Goal: Task Accomplishment & Management: Use online tool/utility

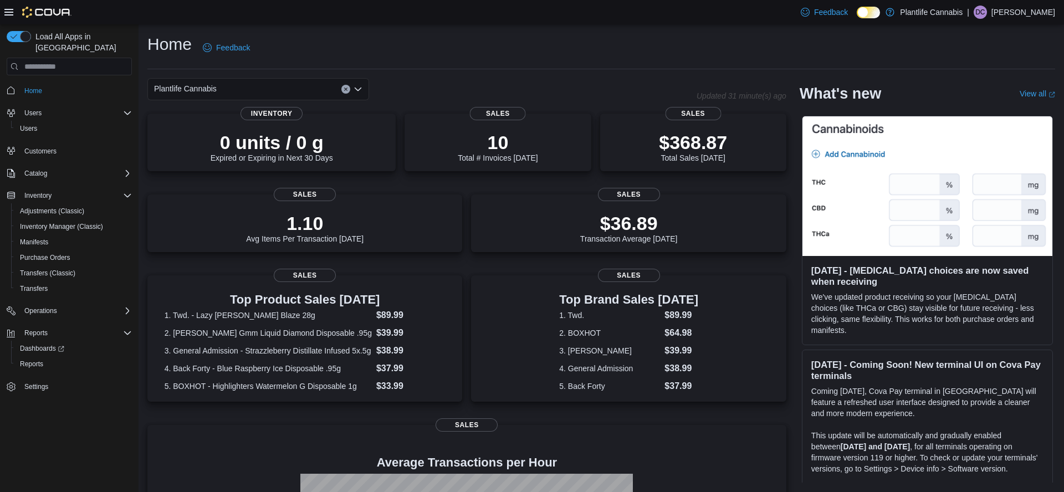
scroll to position [95, 0]
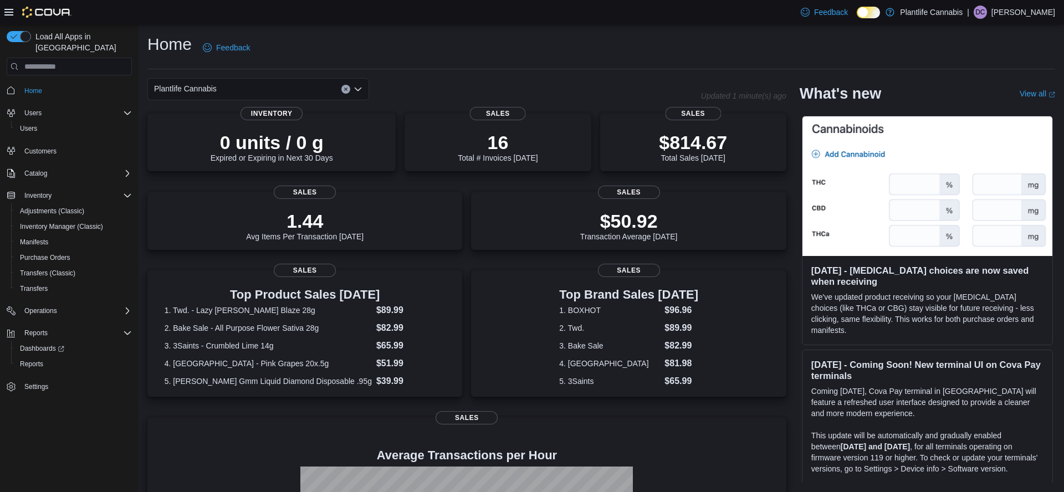
scroll to position [146, 0]
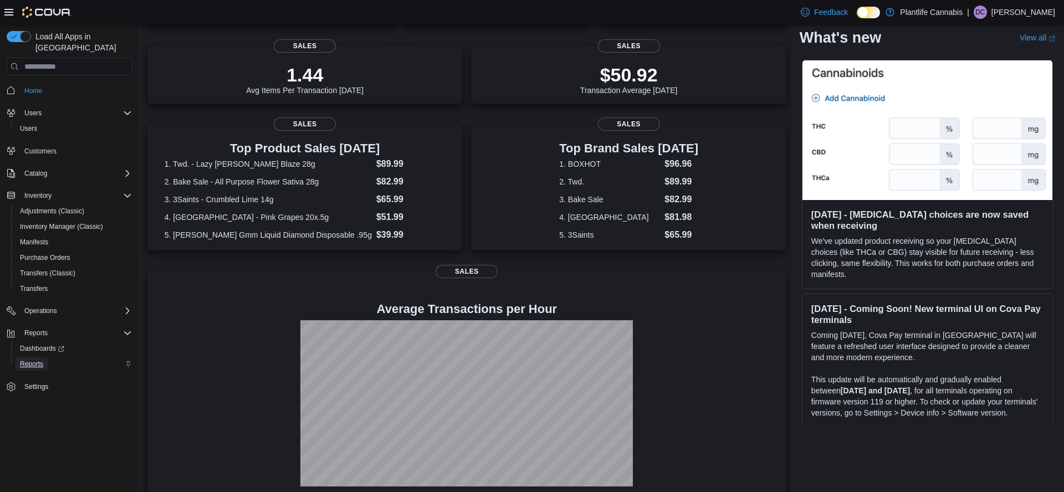
click at [42, 360] on span "Reports" at bounding box center [31, 364] width 23 height 9
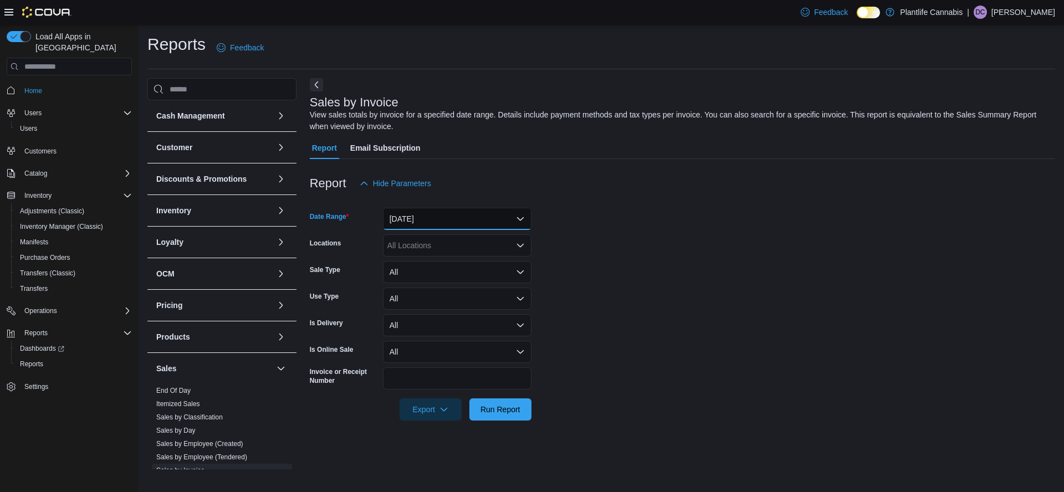
click at [430, 218] on button "[DATE]" at bounding box center [457, 219] width 148 height 22
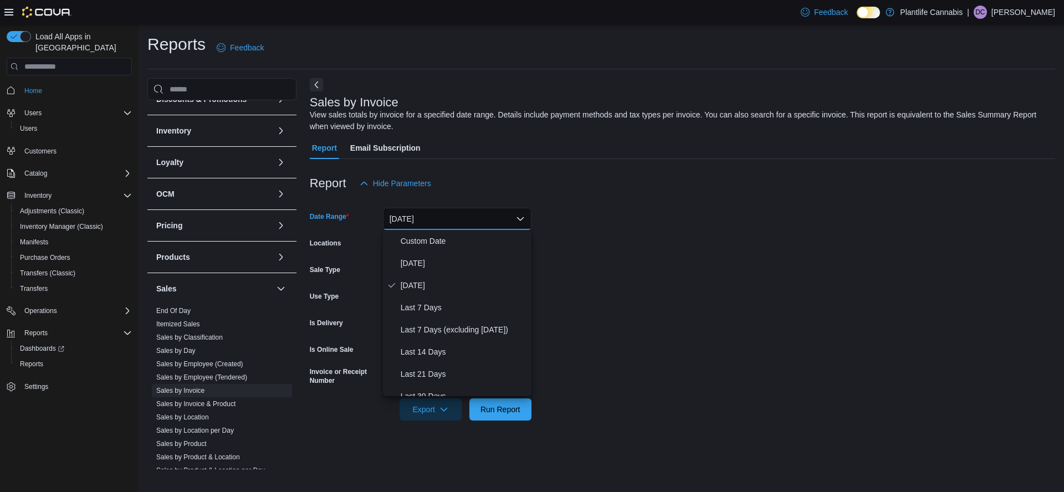
scroll to position [86, 0]
click at [502, 414] on span "Run Report" at bounding box center [500, 408] width 40 height 11
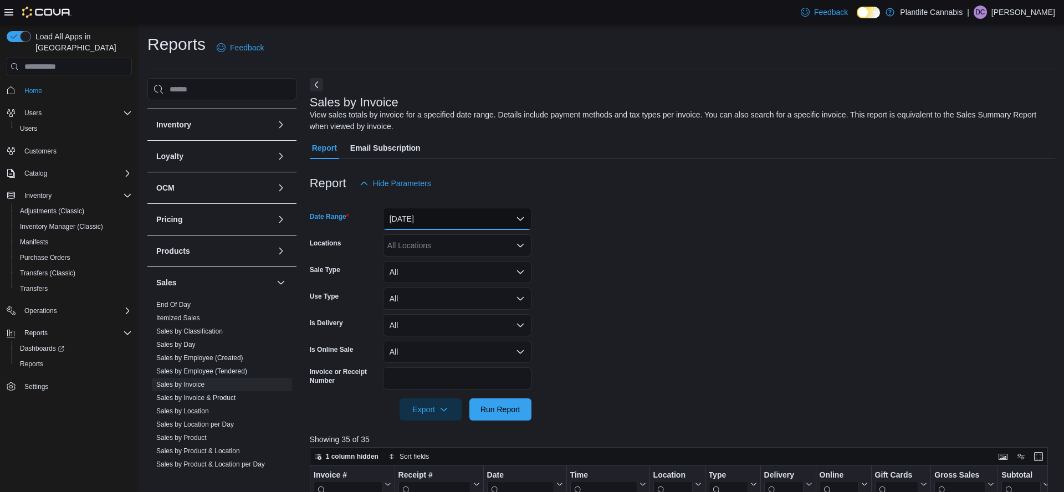
click at [415, 218] on button "[DATE]" at bounding box center [457, 219] width 148 height 22
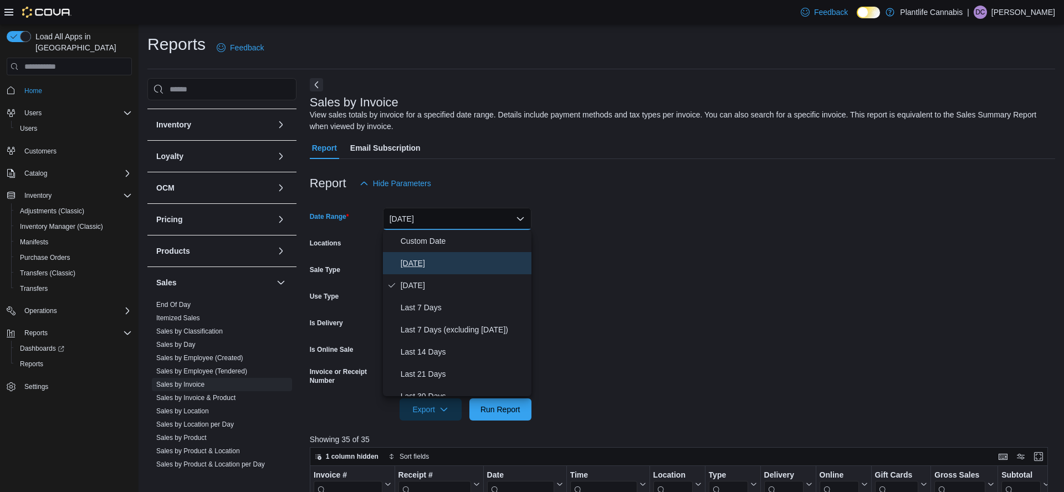
click at [413, 261] on span "[DATE]" at bounding box center [464, 262] width 126 height 13
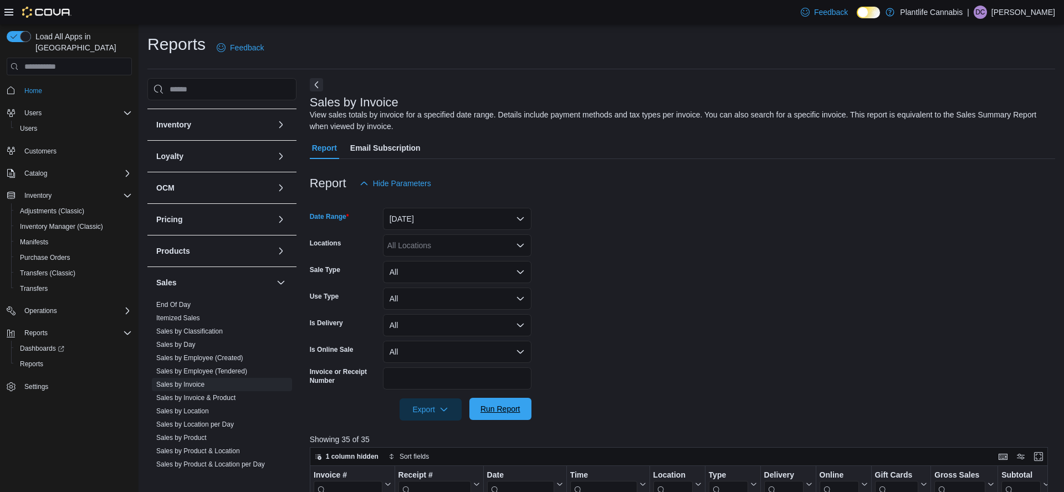
click at [494, 408] on span "Run Report" at bounding box center [500, 408] width 40 height 11
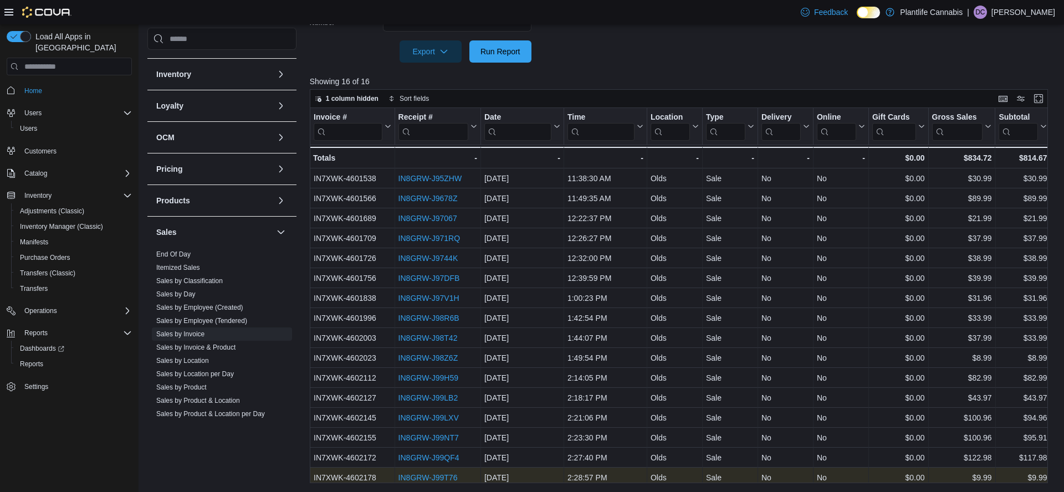
scroll to position [5, 0]
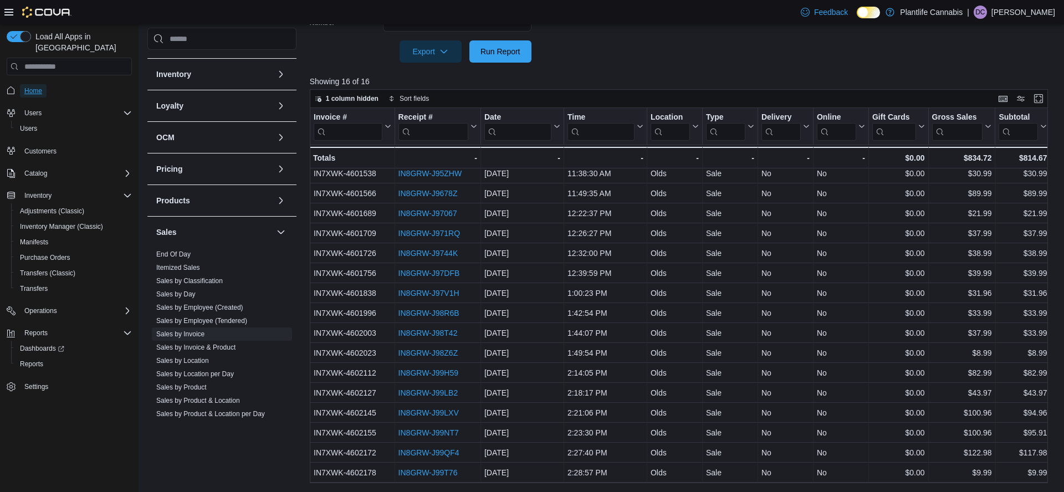
click at [33, 86] on span "Home" at bounding box center [33, 90] width 18 height 9
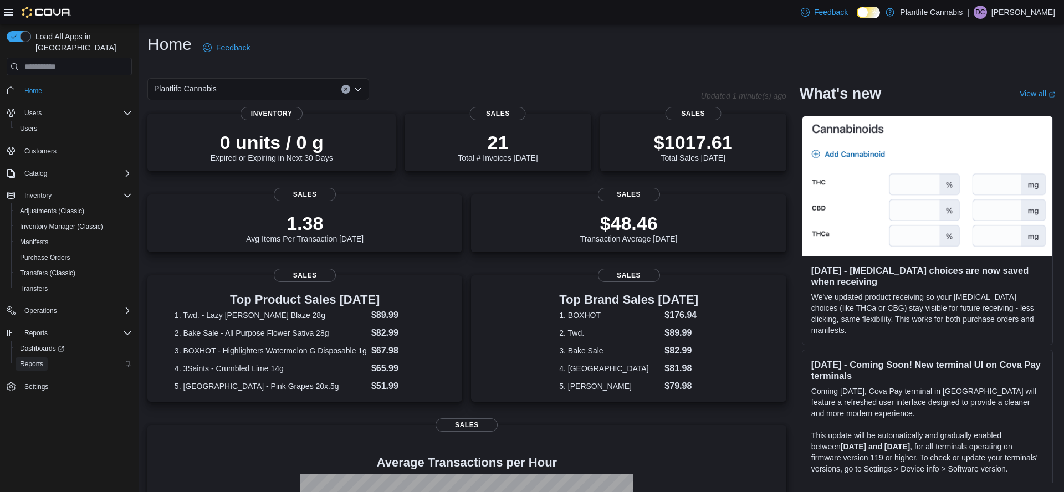
click at [37, 360] on span "Reports" at bounding box center [31, 364] width 23 height 9
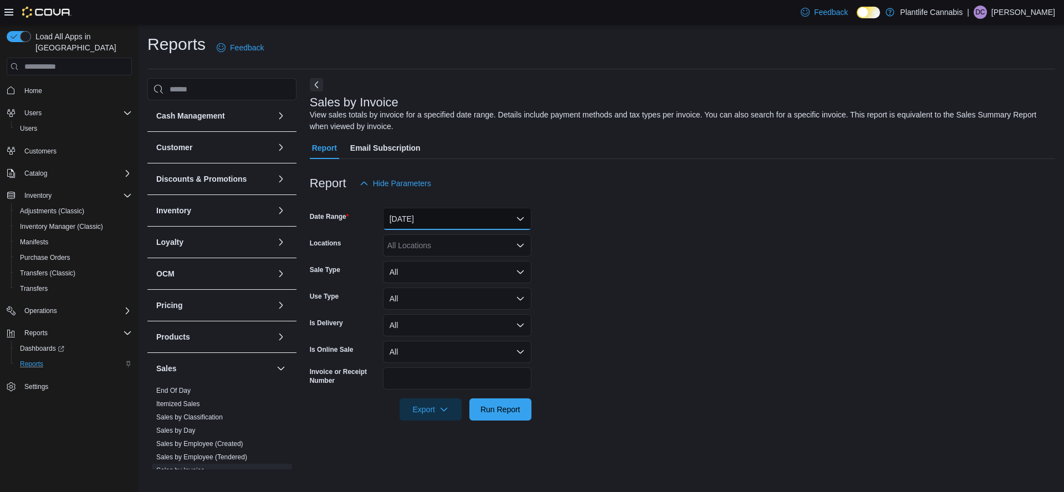
click at [442, 219] on button "[DATE]" at bounding box center [457, 219] width 148 height 22
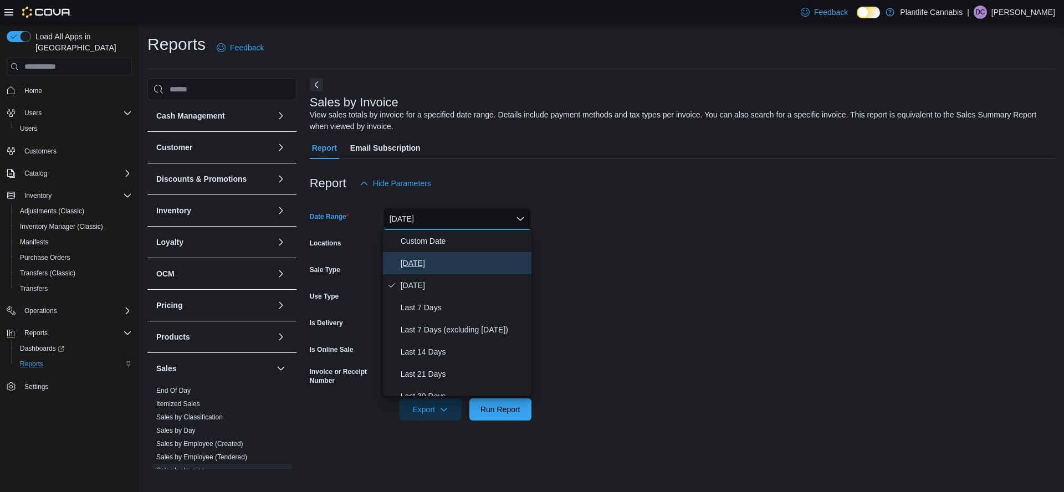
drag, startPoint x: 415, startPoint y: 260, endPoint x: 461, endPoint y: 281, distance: 50.1
click at [416, 260] on span "[DATE]" at bounding box center [464, 262] width 126 height 13
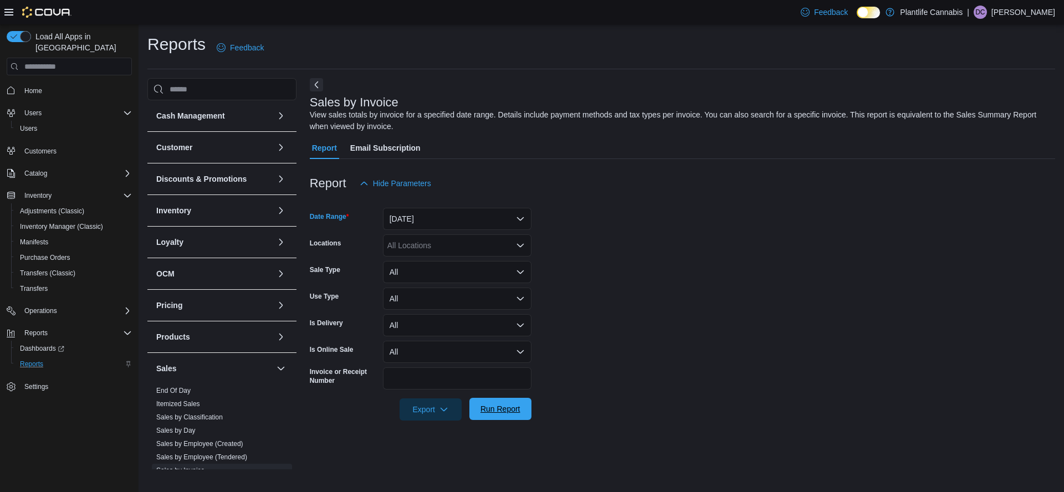
click at [520, 413] on span "Run Report" at bounding box center [500, 409] width 49 height 22
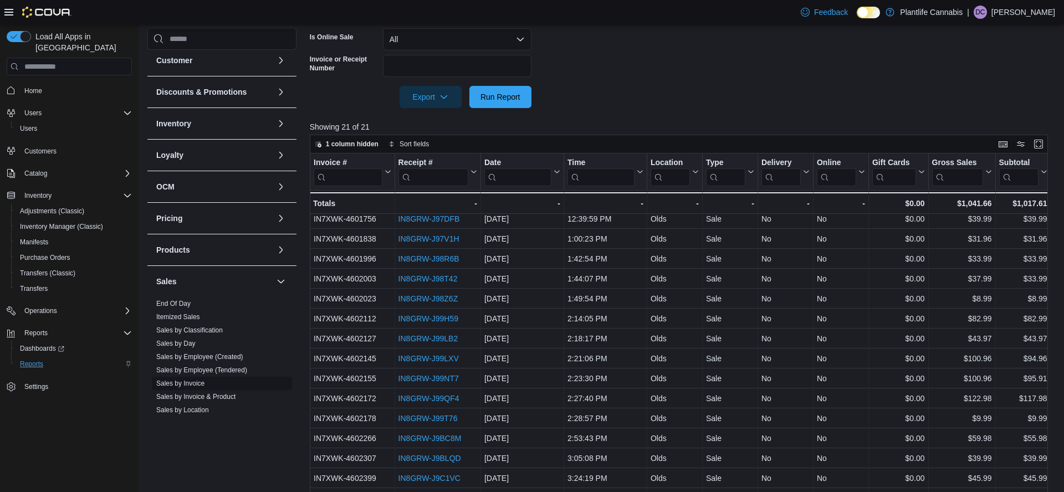
scroll to position [38, 0]
click at [218, 371] on link "Sales by Employee (Tendered)" at bounding box center [201, 369] width 91 height 8
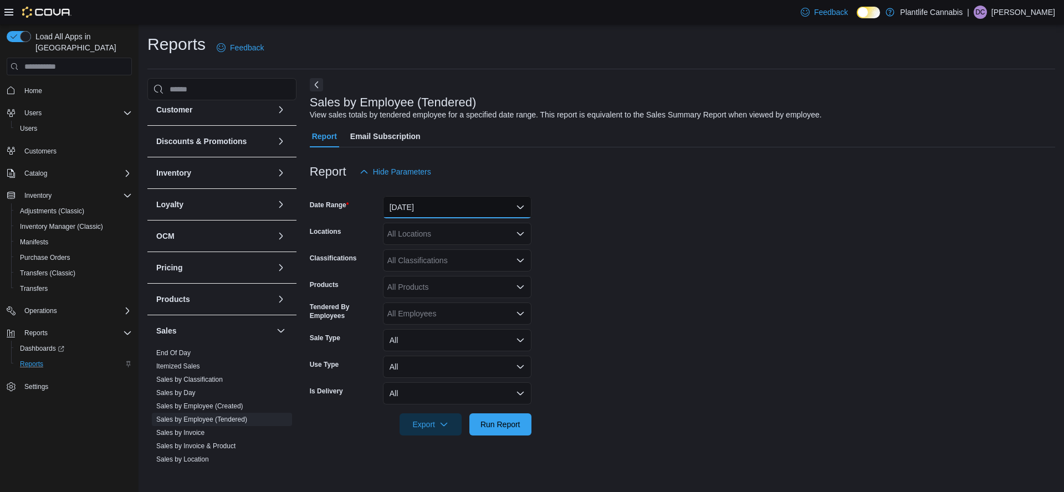
click at [417, 203] on button "[DATE]" at bounding box center [457, 207] width 148 height 22
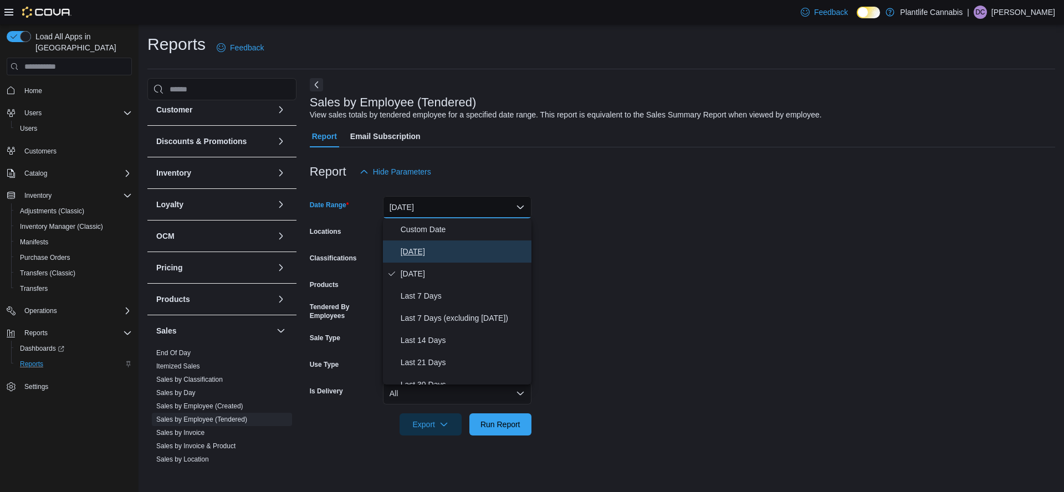
drag, startPoint x: 422, startPoint y: 248, endPoint x: 524, endPoint y: 356, distance: 148.5
click at [422, 248] on span "[DATE]" at bounding box center [464, 251] width 126 height 13
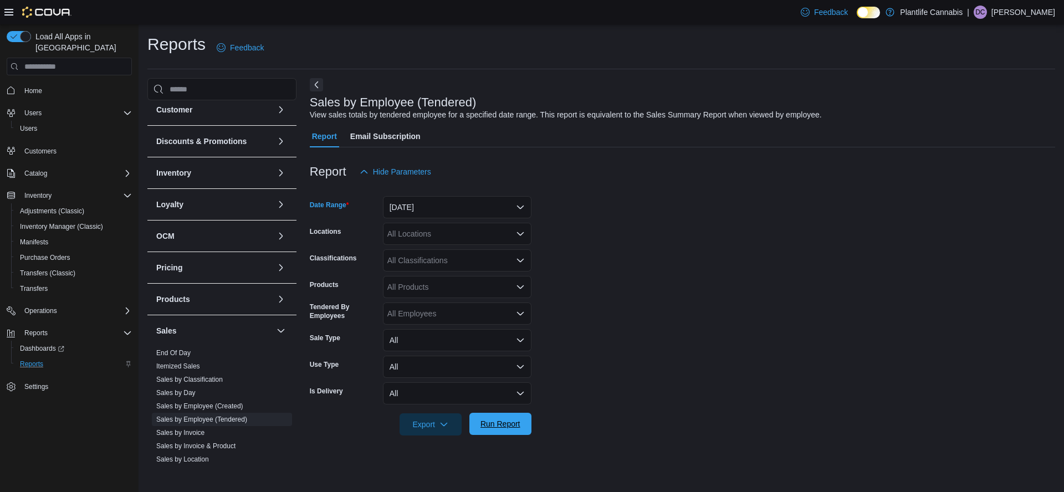
click at [507, 420] on span "Run Report" at bounding box center [500, 423] width 40 height 11
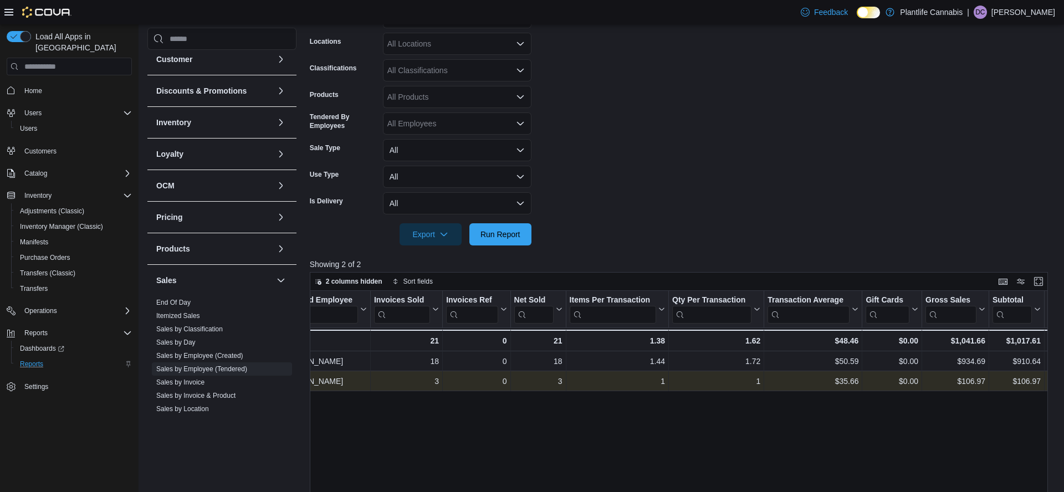
scroll to position [0, 35]
click at [202, 380] on link "Sales by Invoice" at bounding box center [180, 382] width 48 height 8
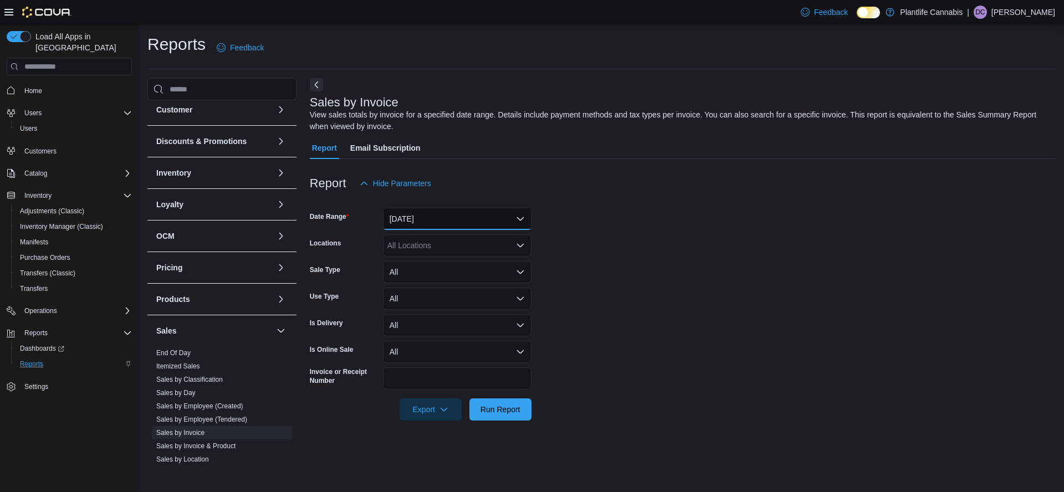
click at [412, 224] on button "[DATE]" at bounding box center [457, 219] width 148 height 22
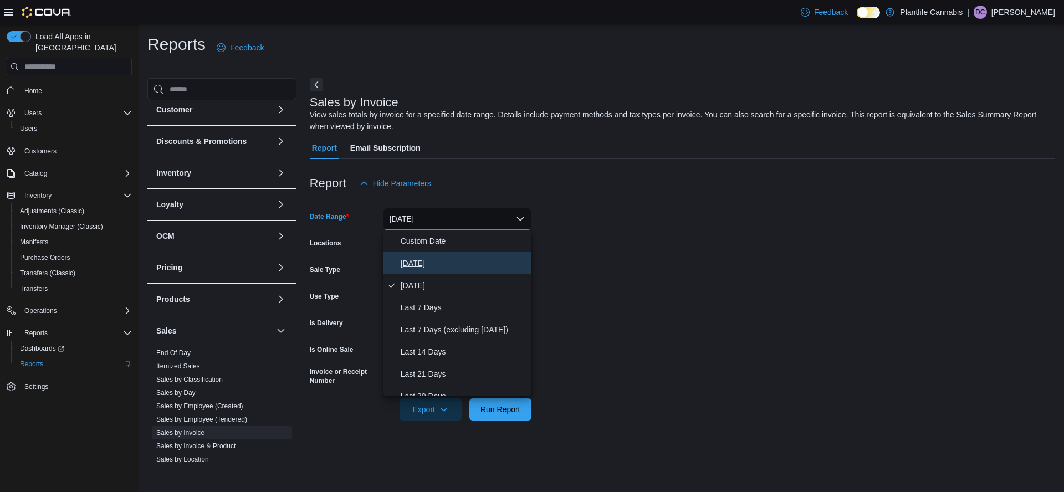
click at [411, 264] on span "[DATE]" at bounding box center [464, 262] width 126 height 13
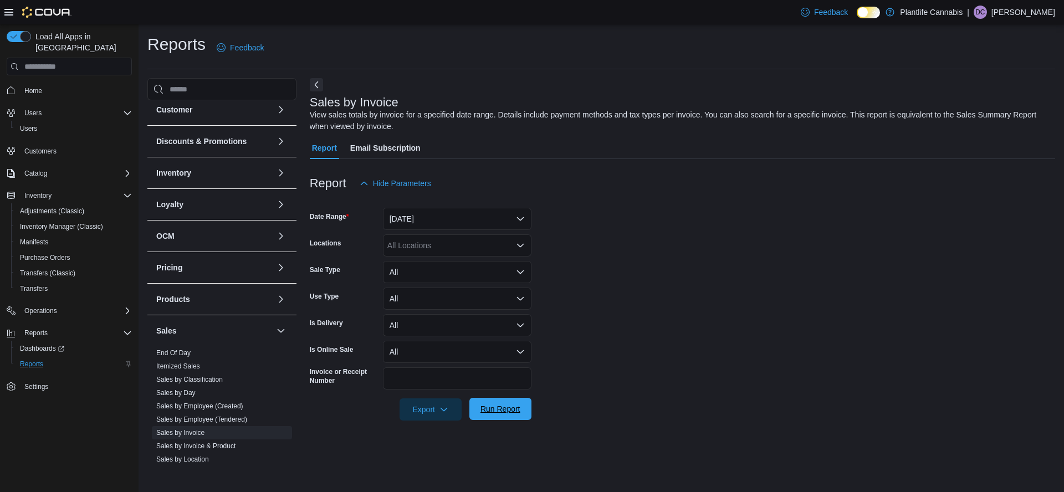
click at [489, 410] on span "Run Report" at bounding box center [500, 408] width 40 height 11
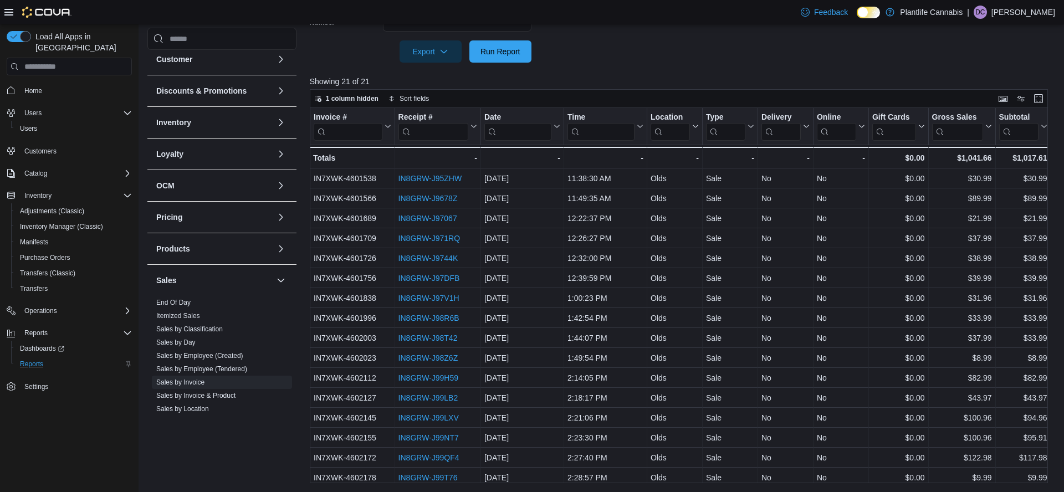
scroll to position [105, 0]
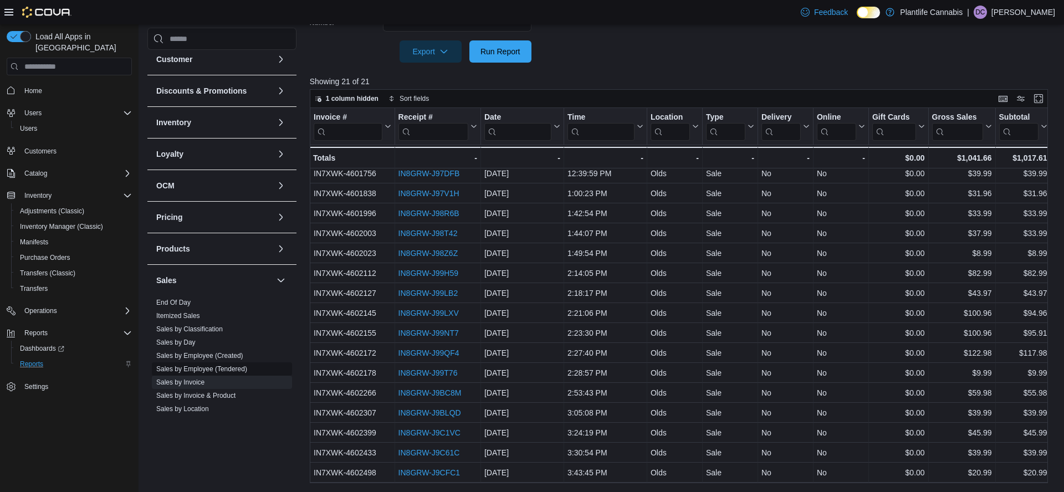
click at [218, 371] on link "Sales by Employee (Tendered)" at bounding box center [201, 369] width 91 height 8
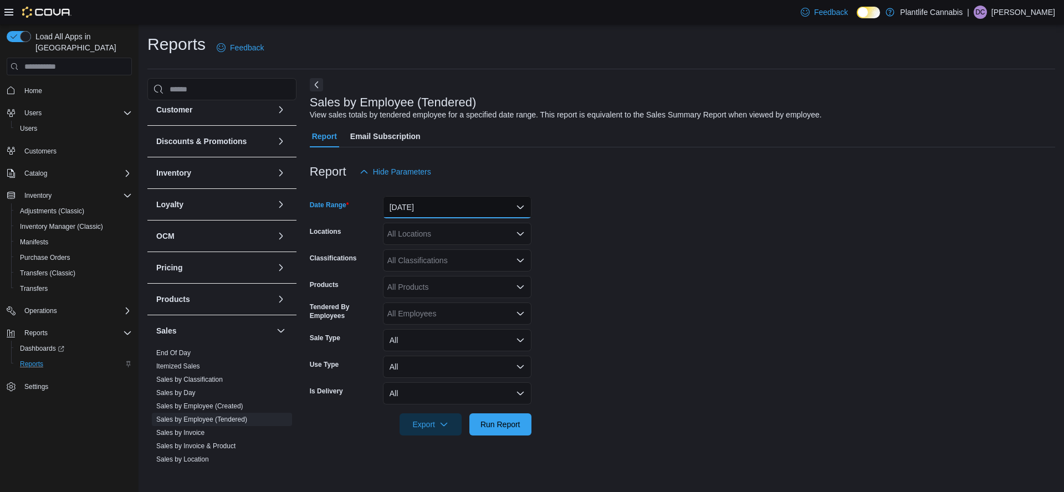
click at [428, 213] on button "[DATE]" at bounding box center [457, 207] width 148 height 22
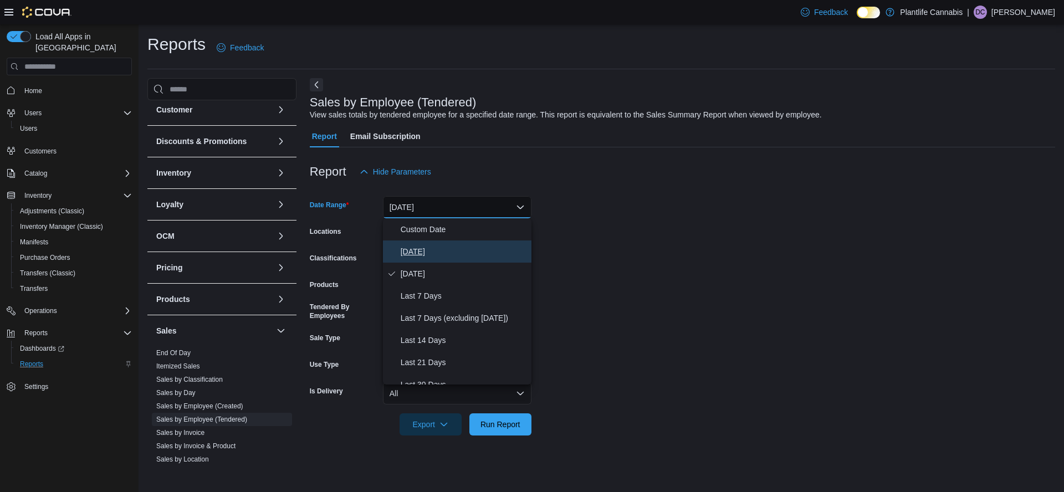
drag, startPoint x: 418, startPoint y: 247, endPoint x: 524, endPoint y: 307, distance: 121.6
click at [419, 247] on span "[DATE]" at bounding box center [464, 251] width 126 height 13
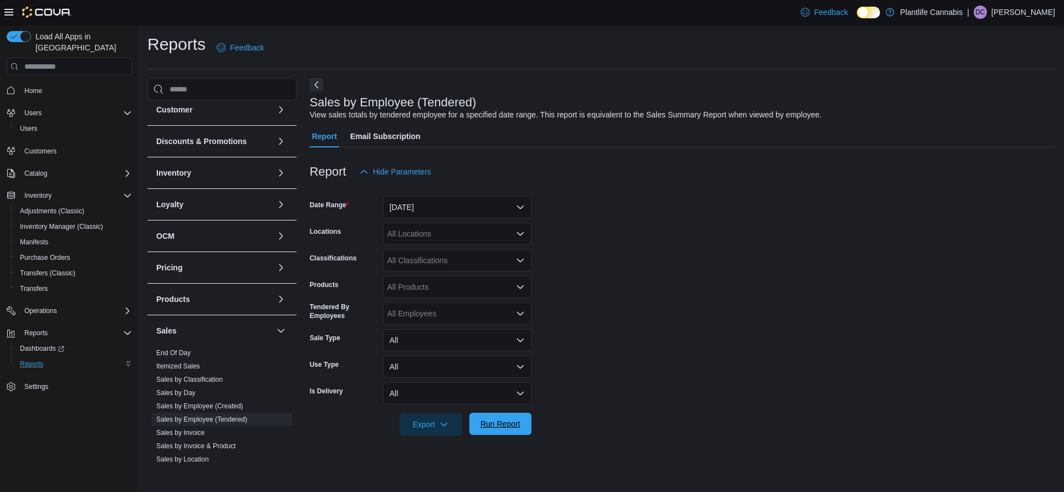
click at [508, 425] on span "Run Report" at bounding box center [500, 423] width 40 height 11
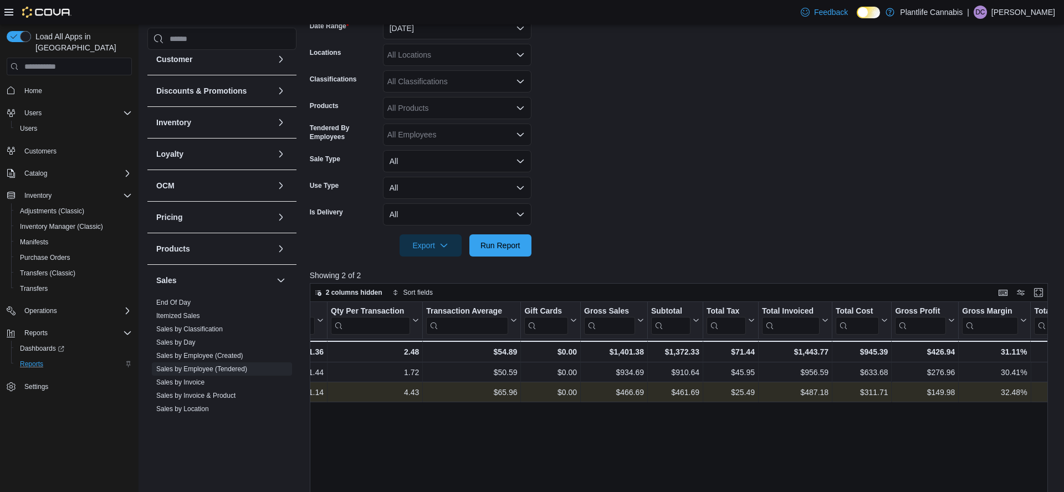
scroll to position [0, 377]
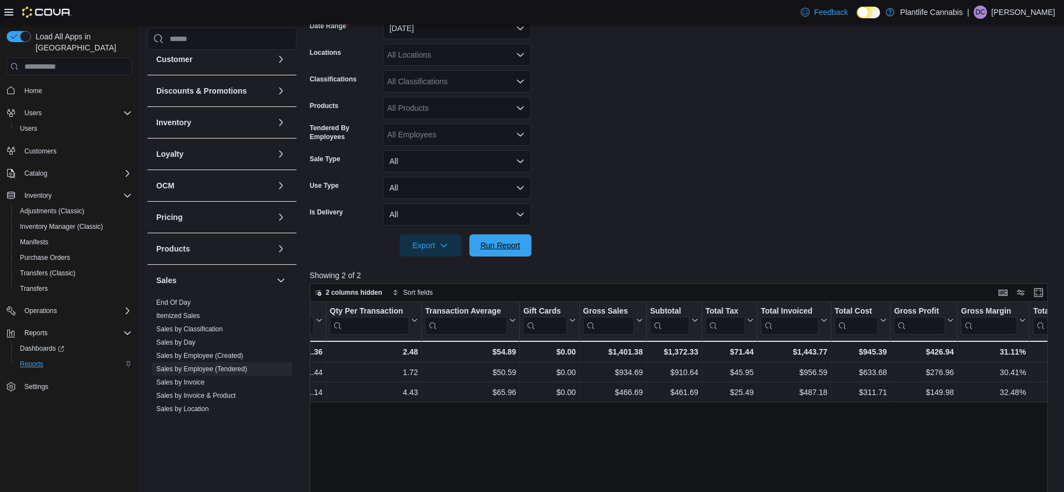
drag, startPoint x: 505, startPoint y: 245, endPoint x: 754, endPoint y: 170, distance: 260.4
click at [505, 245] on span "Run Report" at bounding box center [500, 245] width 40 height 11
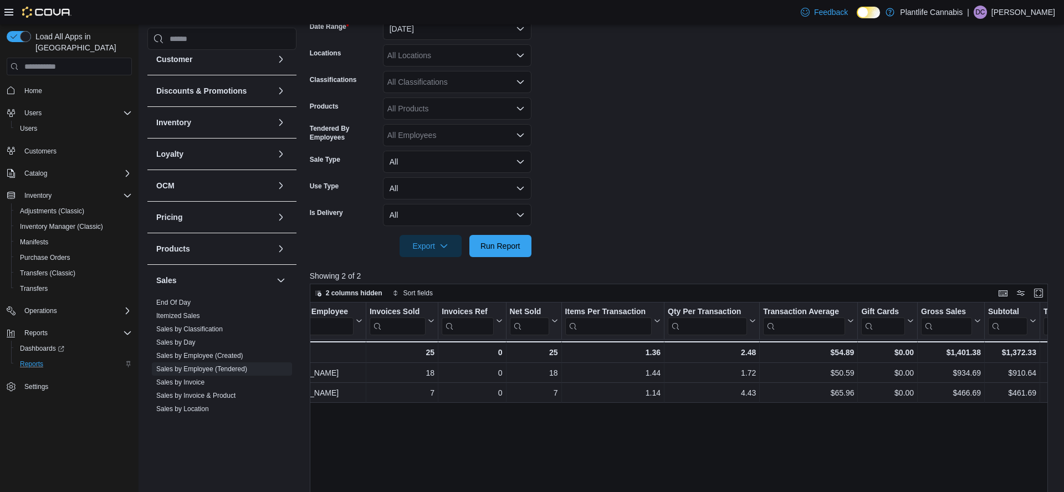
scroll to position [0, 43]
click at [508, 246] on span "Run Report" at bounding box center [500, 245] width 40 height 11
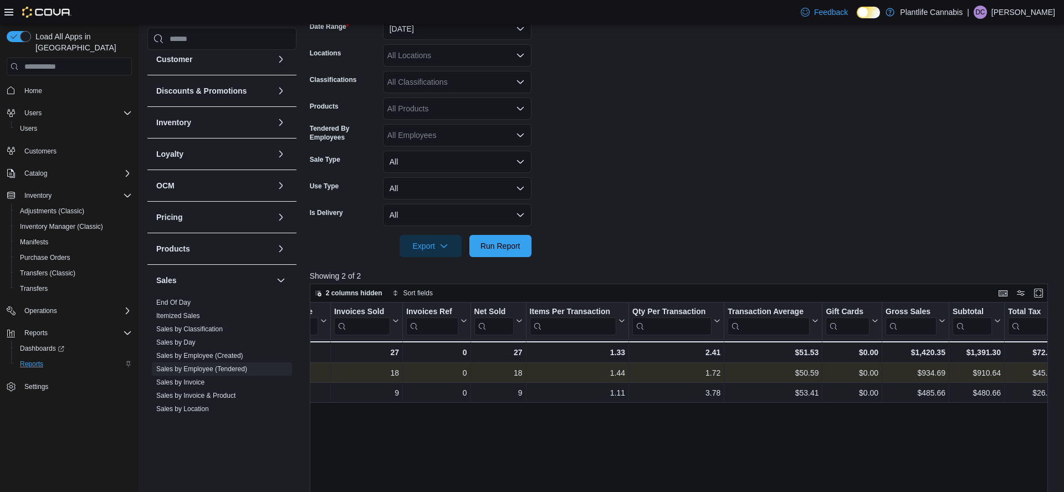
scroll to position [0, 75]
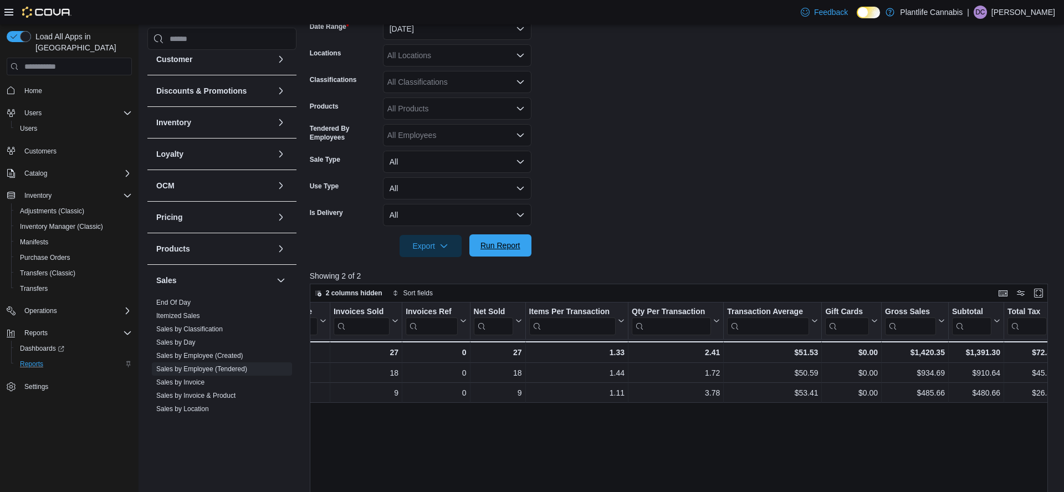
click at [512, 248] on span "Run Report" at bounding box center [500, 245] width 40 height 11
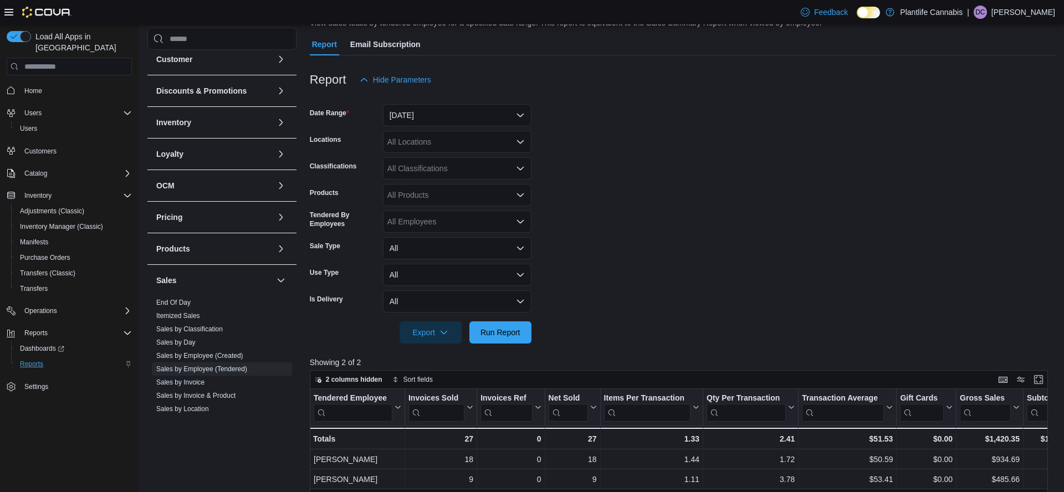
scroll to position [112, 0]
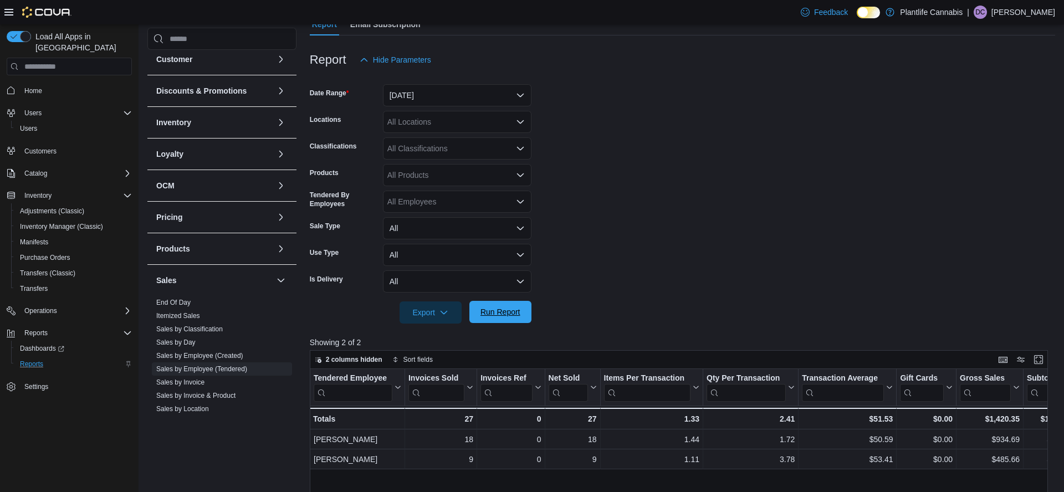
click at [507, 304] on span "Run Report" at bounding box center [500, 312] width 49 height 22
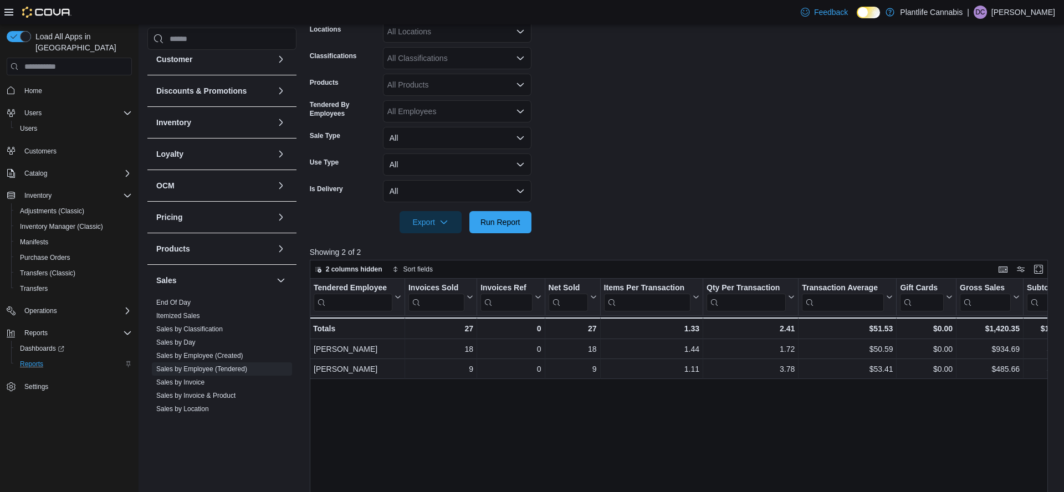
scroll to position [212, 0]
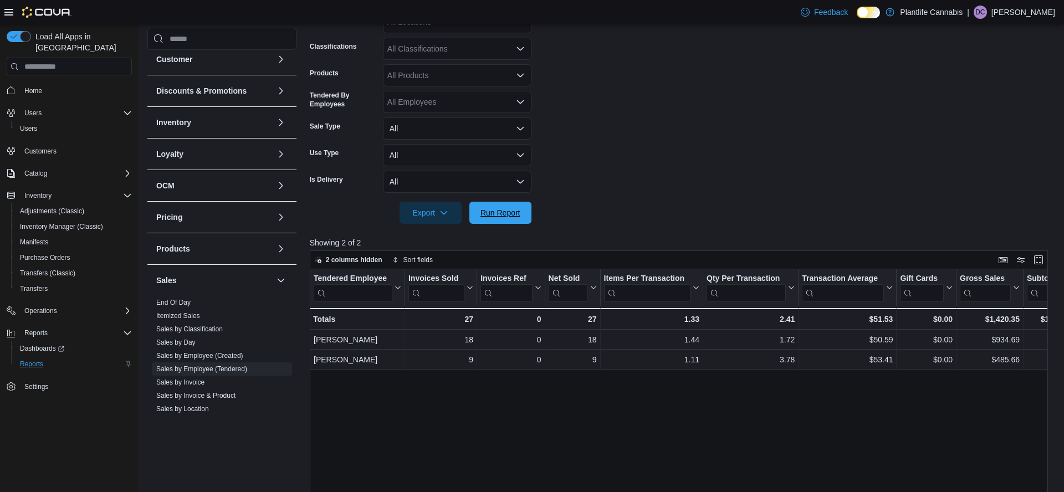
click at [513, 218] on span "Run Report" at bounding box center [500, 213] width 49 height 22
drag, startPoint x: 509, startPoint y: 217, endPoint x: 727, endPoint y: 185, distance: 220.5
click at [510, 216] on span "Run Report" at bounding box center [500, 212] width 40 height 11
click at [483, 216] on span "Run Report" at bounding box center [500, 212] width 40 height 11
drag, startPoint x: 510, startPoint y: 208, endPoint x: 751, endPoint y: 178, distance: 242.3
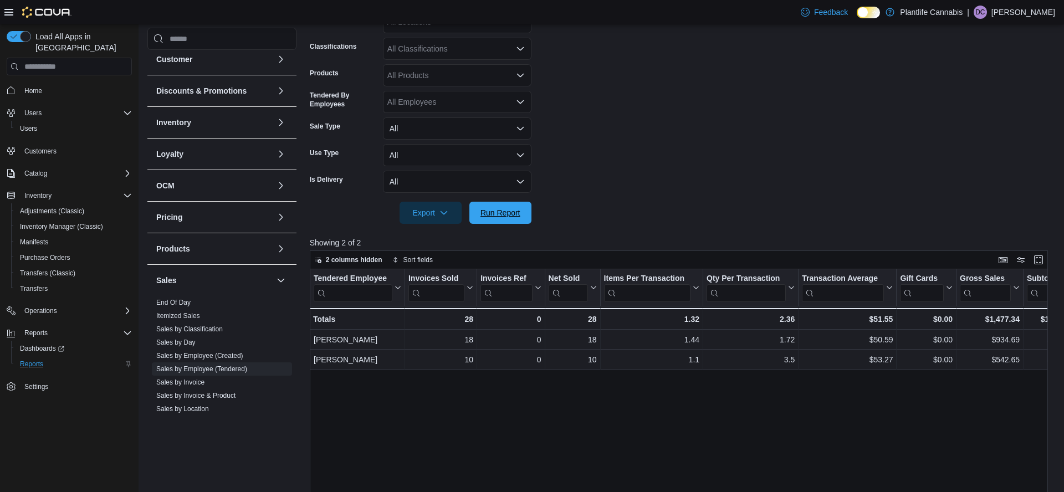
click at [510, 208] on span "Run Report" at bounding box center [500, 213] width 49 height 22
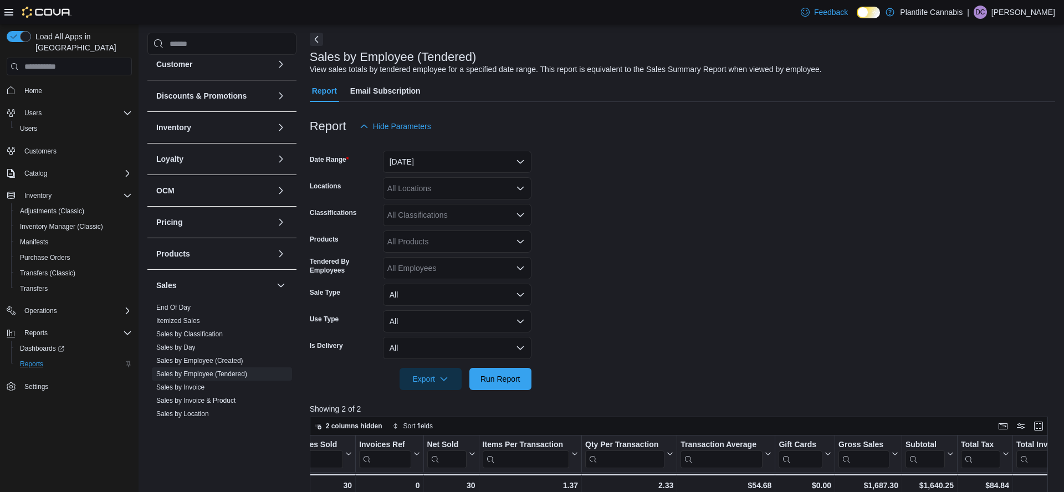
scroll to position [100, 0]
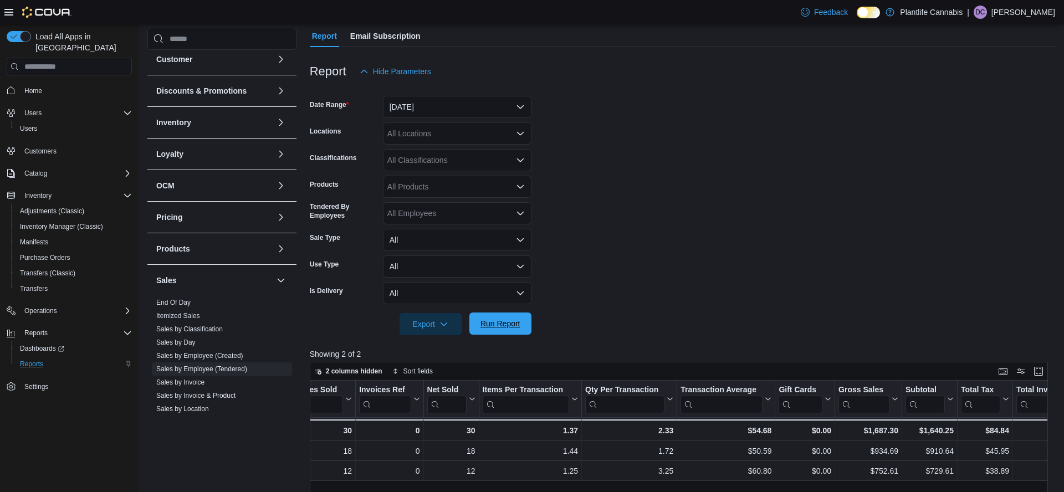
drag, startPoint x: 477, startPoint y: 331, endPoint x: 507, endPoint y: 326, distance: 31.0
click at [476, 331] on span "Run Report" at bounding box center [500, 323] width 49 height 22
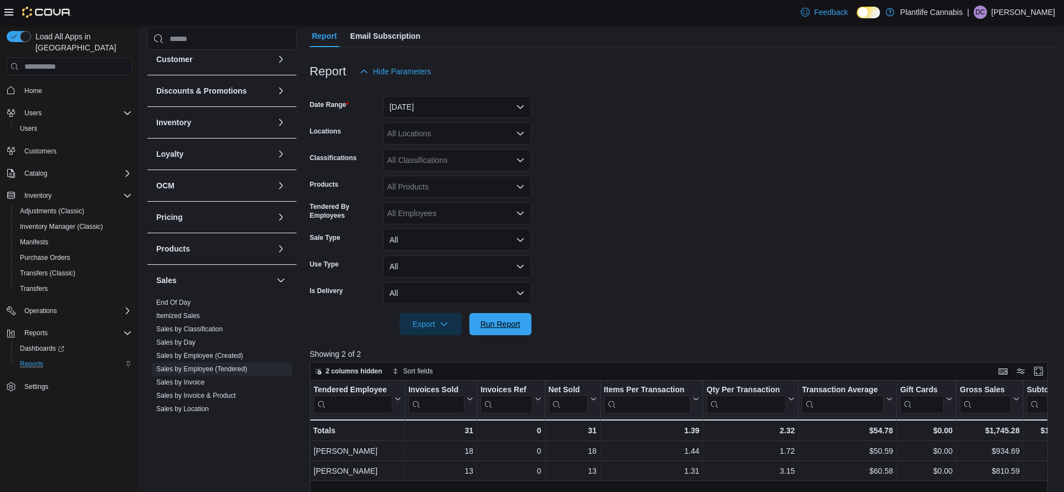
drag, startPoint x: 508, startPoint y: 319, endPoint x: 642, endPoint y: 345, distance: 135.9
click at [508, 319] on span "Run Report" at bounding box center [500, 324] width 49 height 22
drag, startPoint x: 191, startPoint y: 384, endPoint x: 201, endPoint y: 384, distance: 10.0
click at [191, 384] on link "Sales by Invoice" at bounding box center [180, 382] width 48 height 8
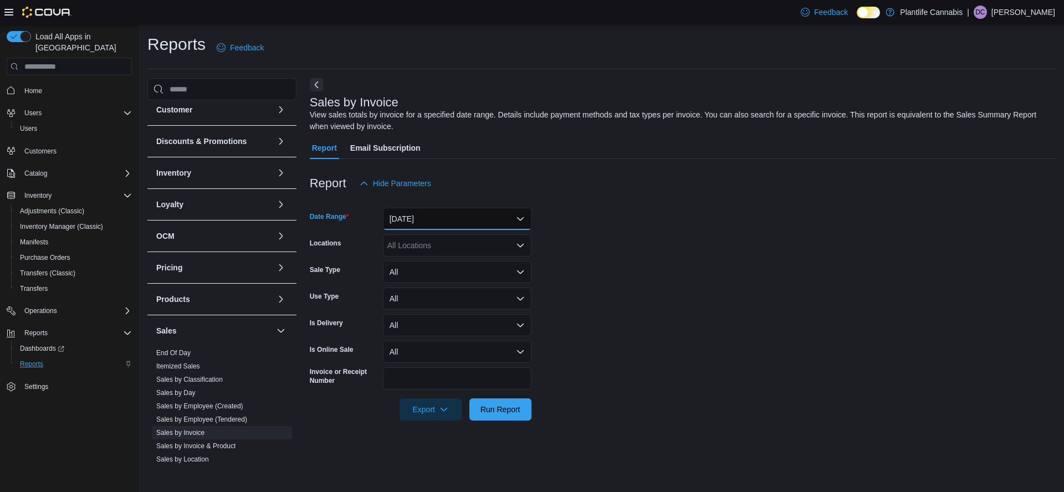
click at [442, 226] on button "[DATE]" at bounding box center [457, 219] width 148 height 22
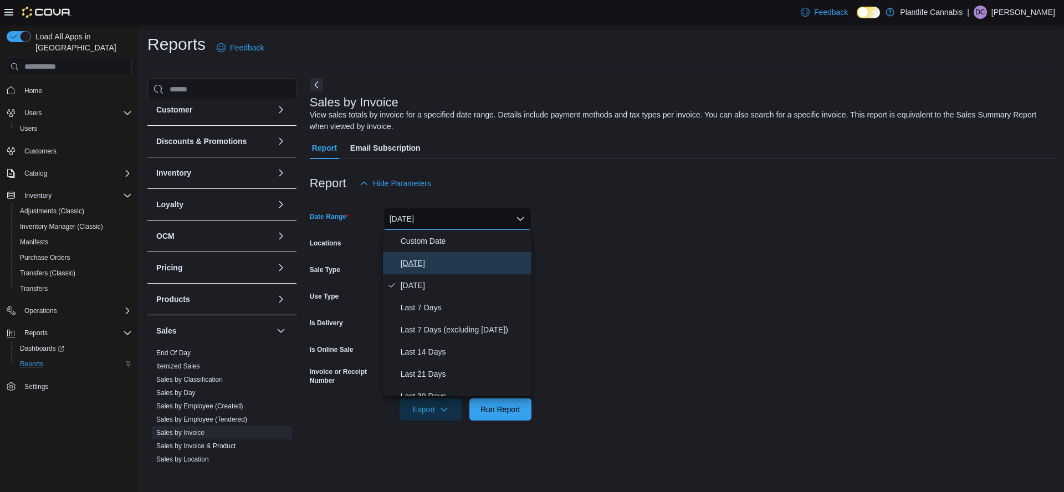
drag, startPoint x: 407, startPoint y: 264, endPoint x: 493, endPoint y: 312, distance: 98.7
click at [407, 264] on span "[DATE]" at bounding box center [464, 262] width 126 height 13
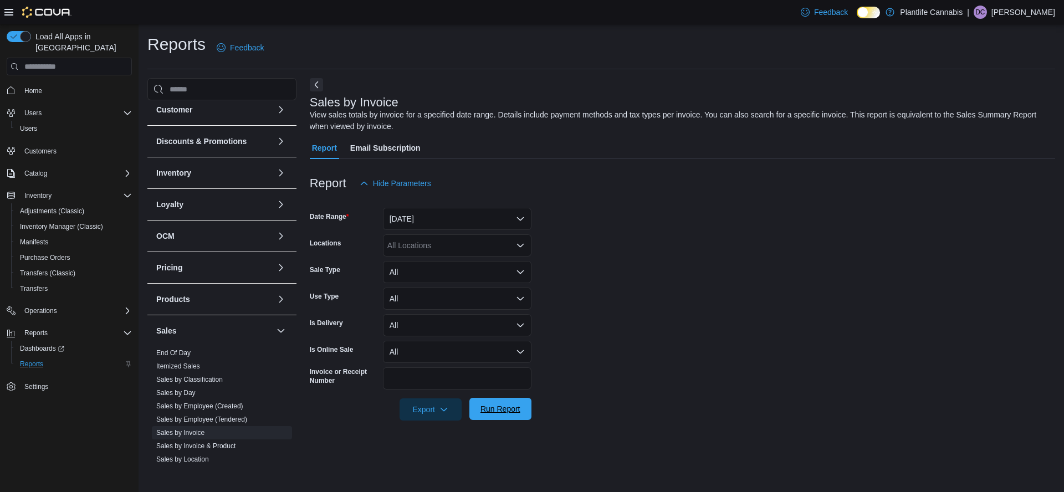
click at [508, 419] on span "Run Report" at bounding box center [500, 409] width 49 height 22
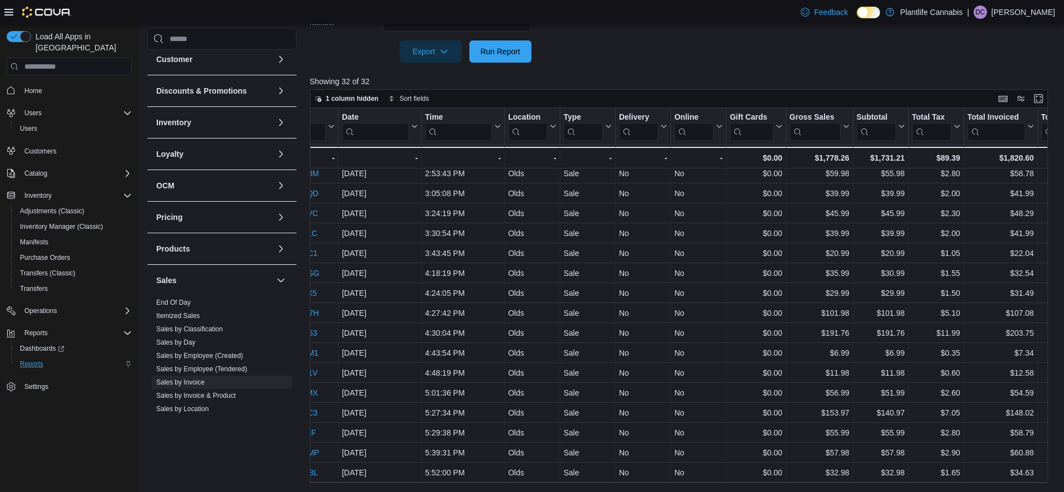
scroll to position [324, 0]
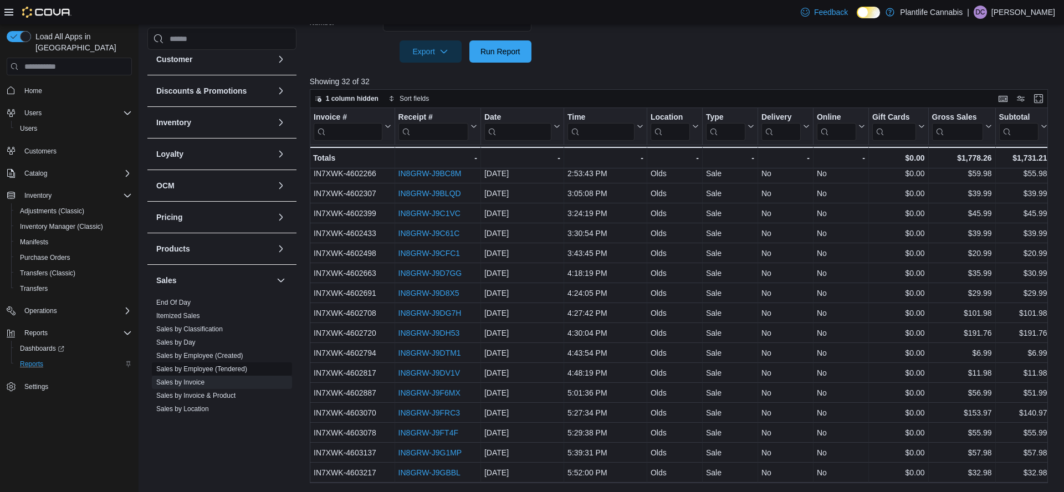
click at [202, 365] on span "Sales by Employee (Tendered)" at bounding box center [201, 369] width 91 height 9
drag, startPoint x: 201, startPoint y: 368, endPoint x: 240, endPoint y: 386, distance: 43.4
click at [201, 368] on link "Sales by Employee (Tendered)" at bounding box center [201, 369] width 91 height 8
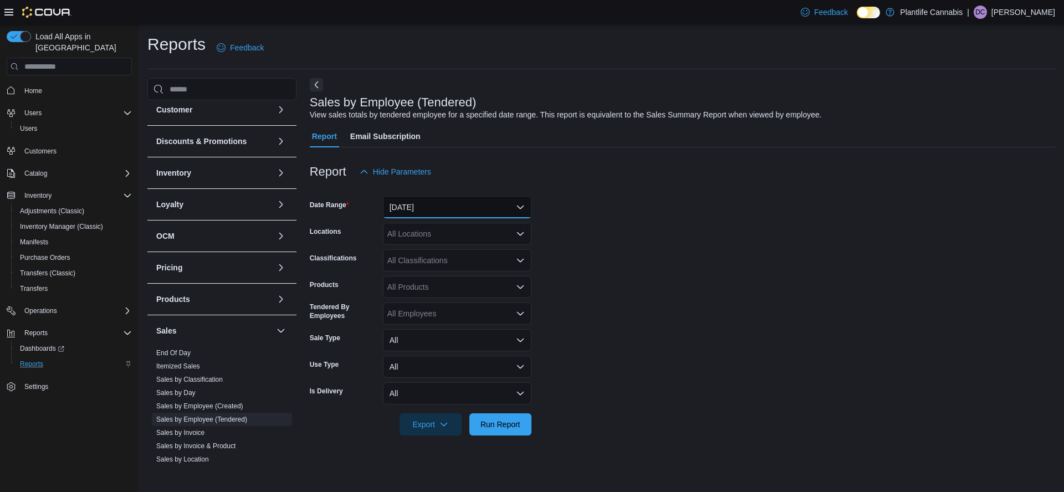
drag, startPoint x: 463, startPoint y: 201, endPoint x: 467, endPoint y: 210, distance: 10.2
click at [463, 201] on button "[DATE]" at bounding box center [457, 207] width 148 height 22
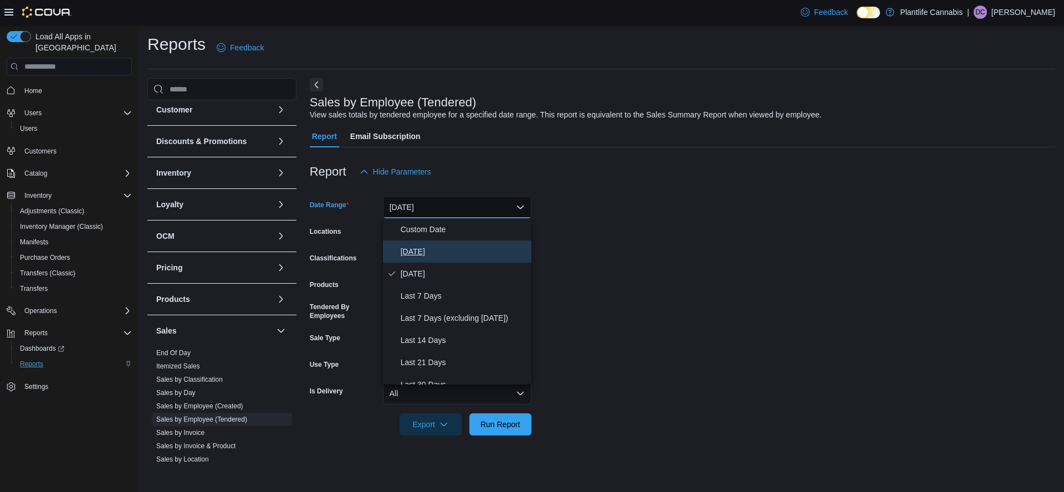
drag, startPoint x: 411, startPoint y: 248, endPoint x: 546, endPoint y: 360, distance: 175.1
click at [416, 249] on span "[DATE]" at bounding box center [464, 251] width 126 height 13
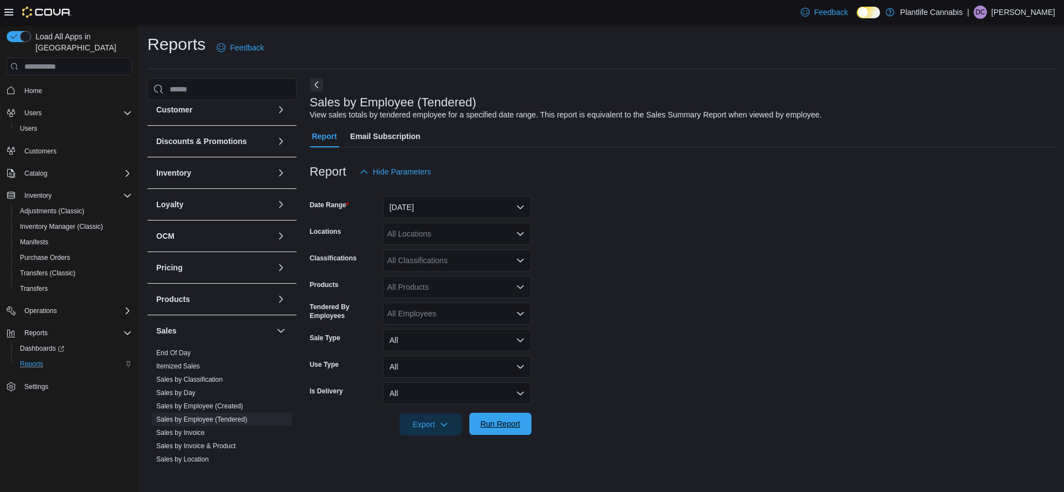
click at [512, 424] on span "Run Report" at bounding box center [500, 423] width 40 height 11
